Goal: Complete application form

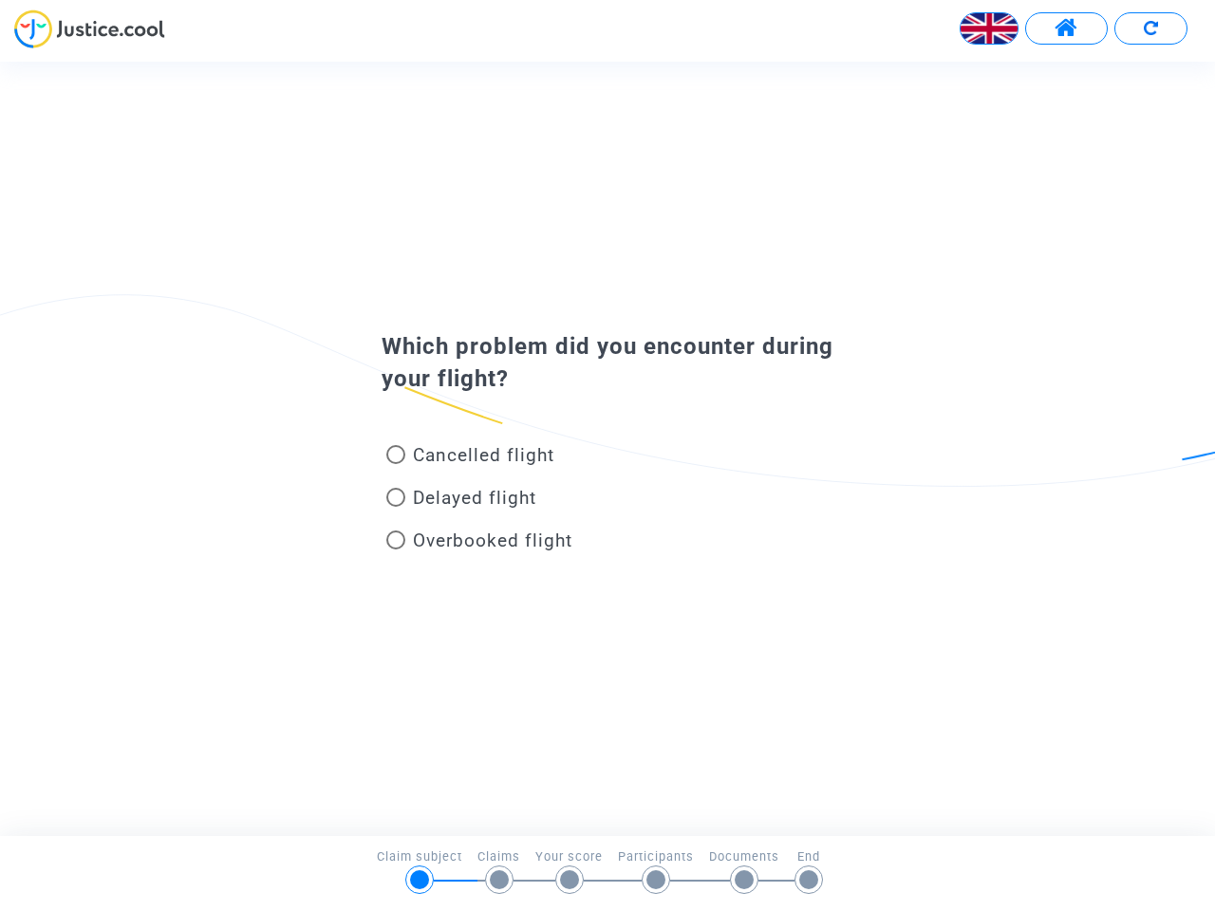
click at [989, 28] on img at bounding box center [989, 28] width 57 height 57
click at [1066, 28] on span at bounding box center [1067, 28] width 24 height 25
click at [1150, 28] on div at bounding box center [607, 35] width 1215 height 52
click at [607, 448] on div "Cancelled flight" at bounding box center [576, 459] width 419 height 43
click at [470, 458] on span "Cancelled flight" at bounding box center [483, 455] width 141 height 22
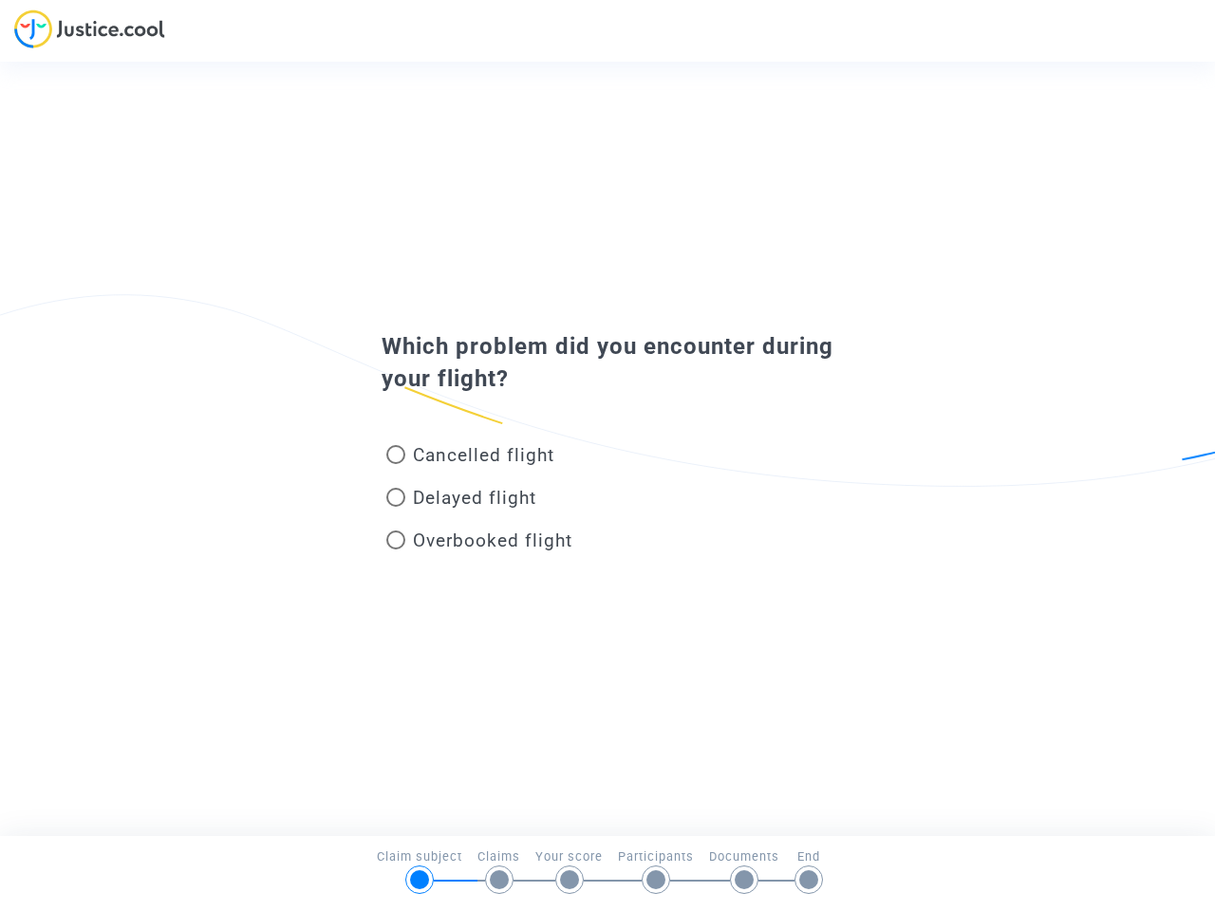
click at [396, 464] on input "Cancelled flight" at bounding box center [395, 464] width 1 height 1
radio input "true"
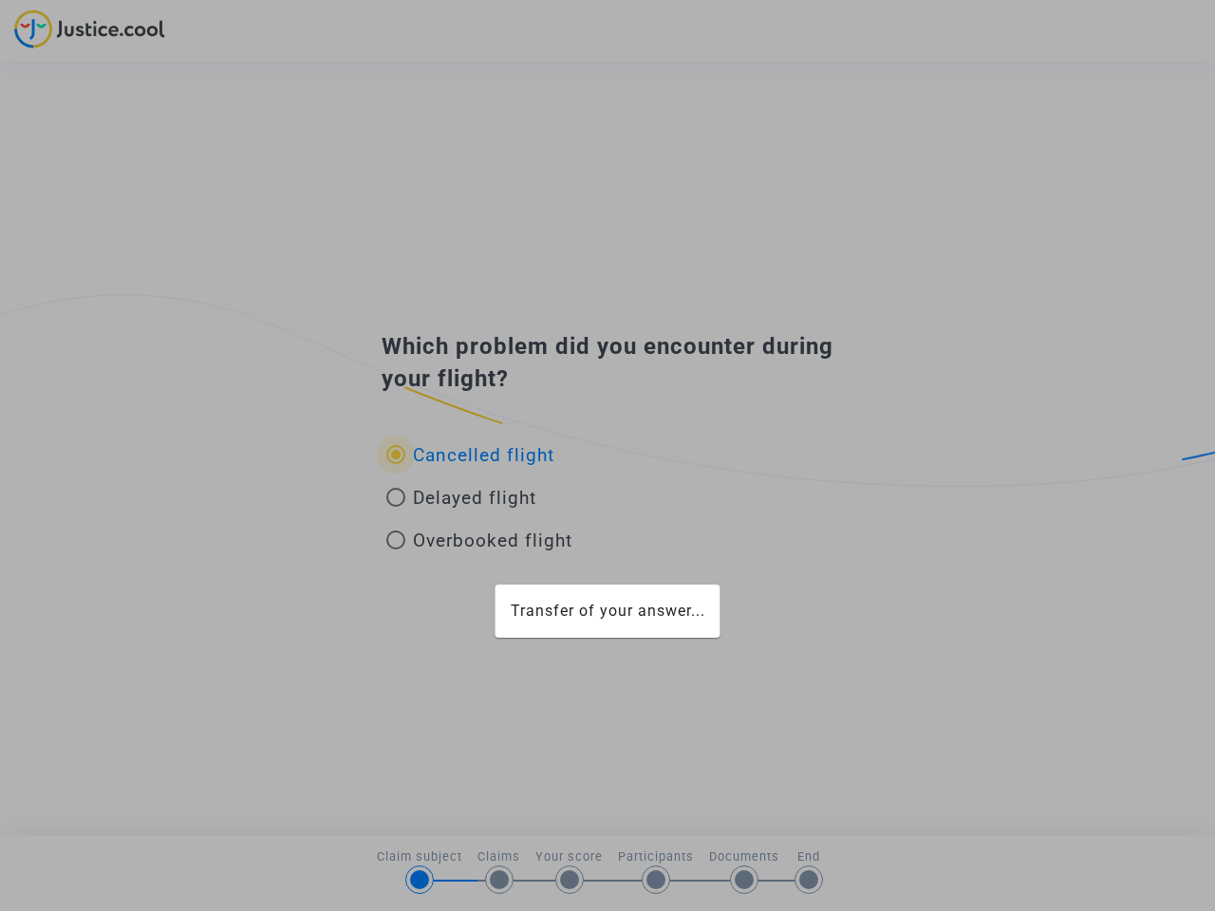
click at [470, 455] on div "Transfer of your answer..." at bounding box center [607, 455] width 1215 height 911
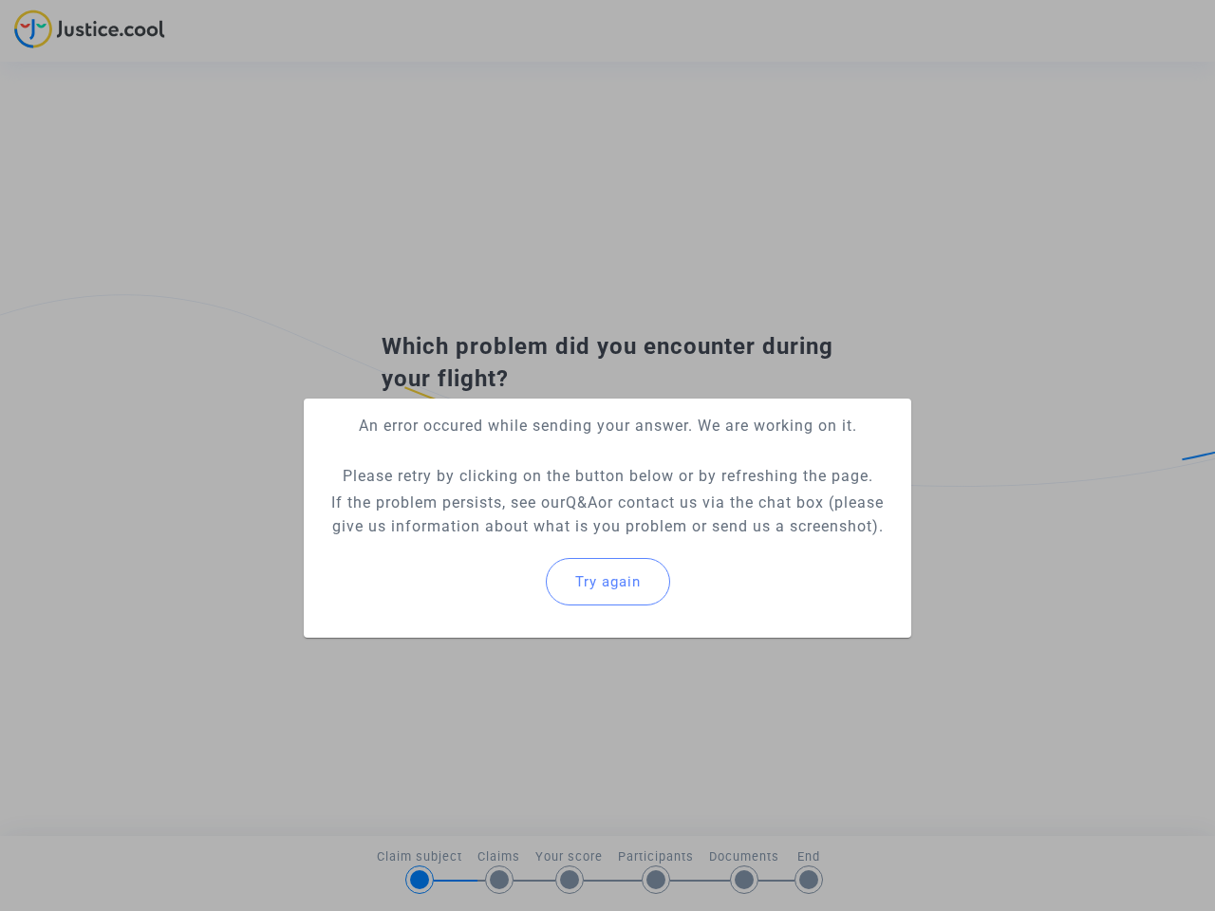
click at [461, 501] on p "If the problem persists, see our Q&A or contact us via the chat box (please giv…" at bounding box center [607, 514] width 577 height 47
click at [461, 497] on p "If the problem persists, see our Q&A or contact us via the chat box (please giv…" at bounding box center [607, 514] width 577 height 47
click at [479, 544] on div "Try again" at bounding box center [607, 582] width 577 height 82
click at [479, 540] on mat-card "An error occured while sending your answer. We are working on it. Please retry …" at bounding box center [607, 518] width 607 height 239
